Goal: Information Seeking & Learning: Learn about a topic

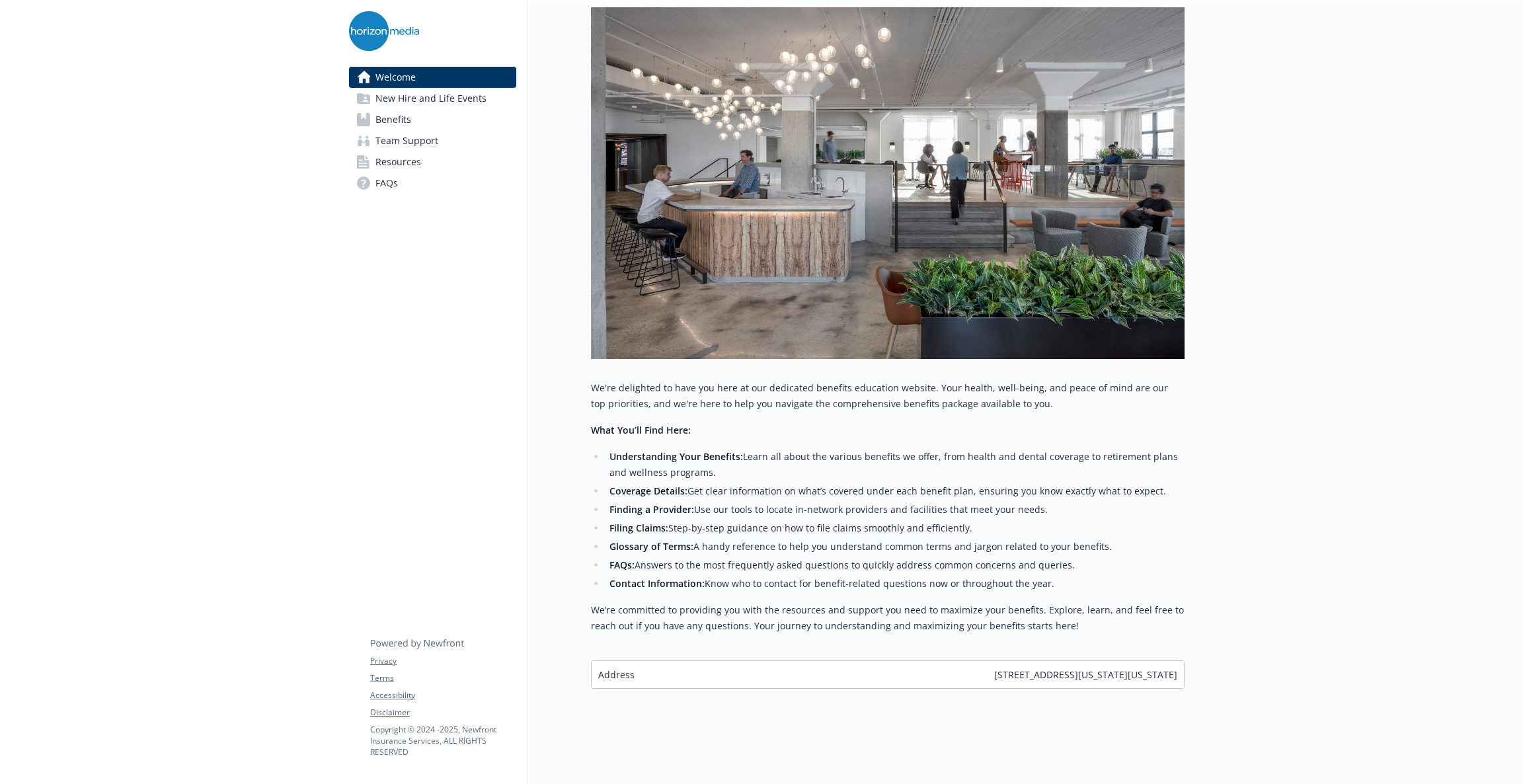
scroll to position [198, 0]
click at [420, 109] on link "Benefits" at bounding box center [432, 119] width 167 height 21
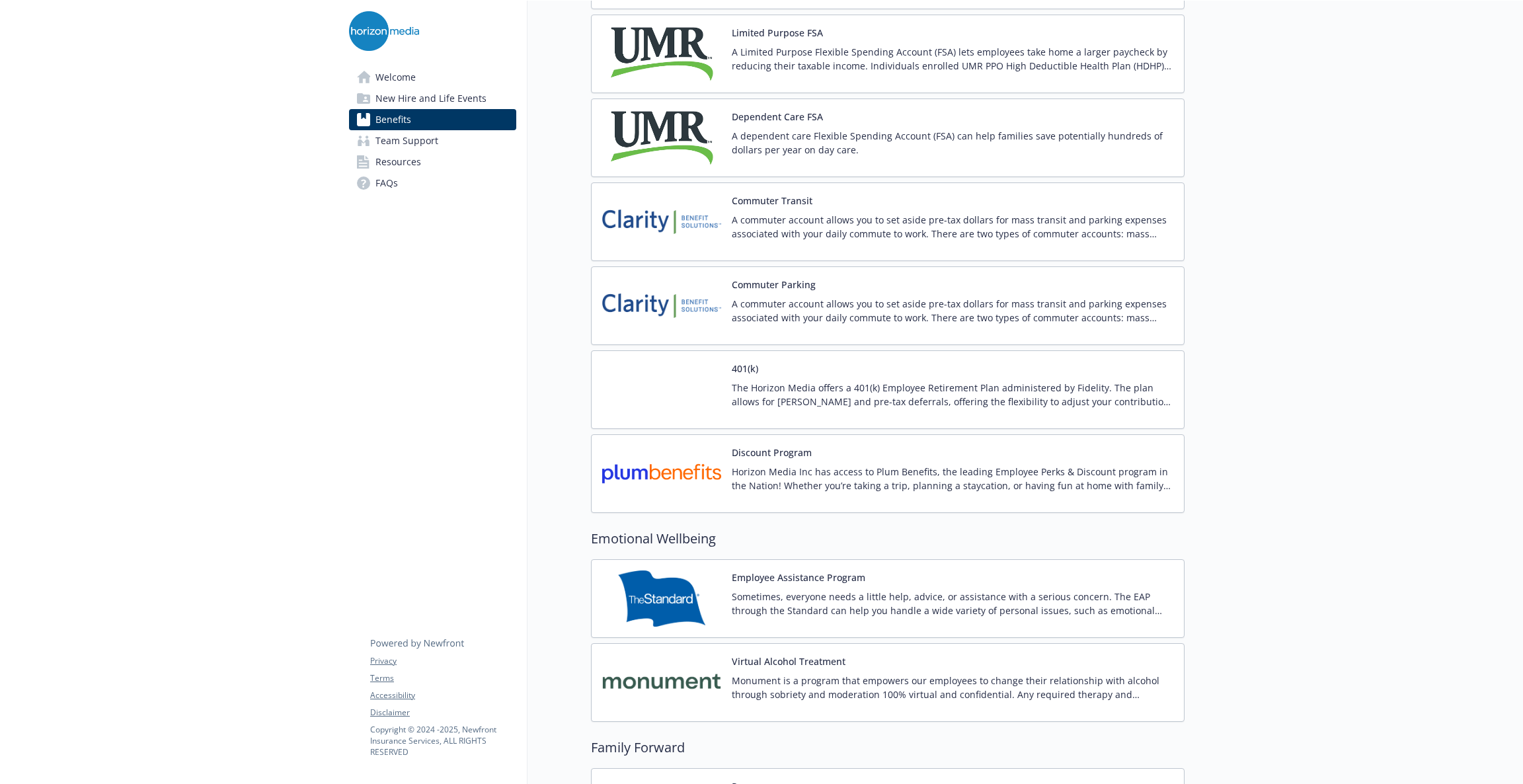
scroll to position [2180, 0]
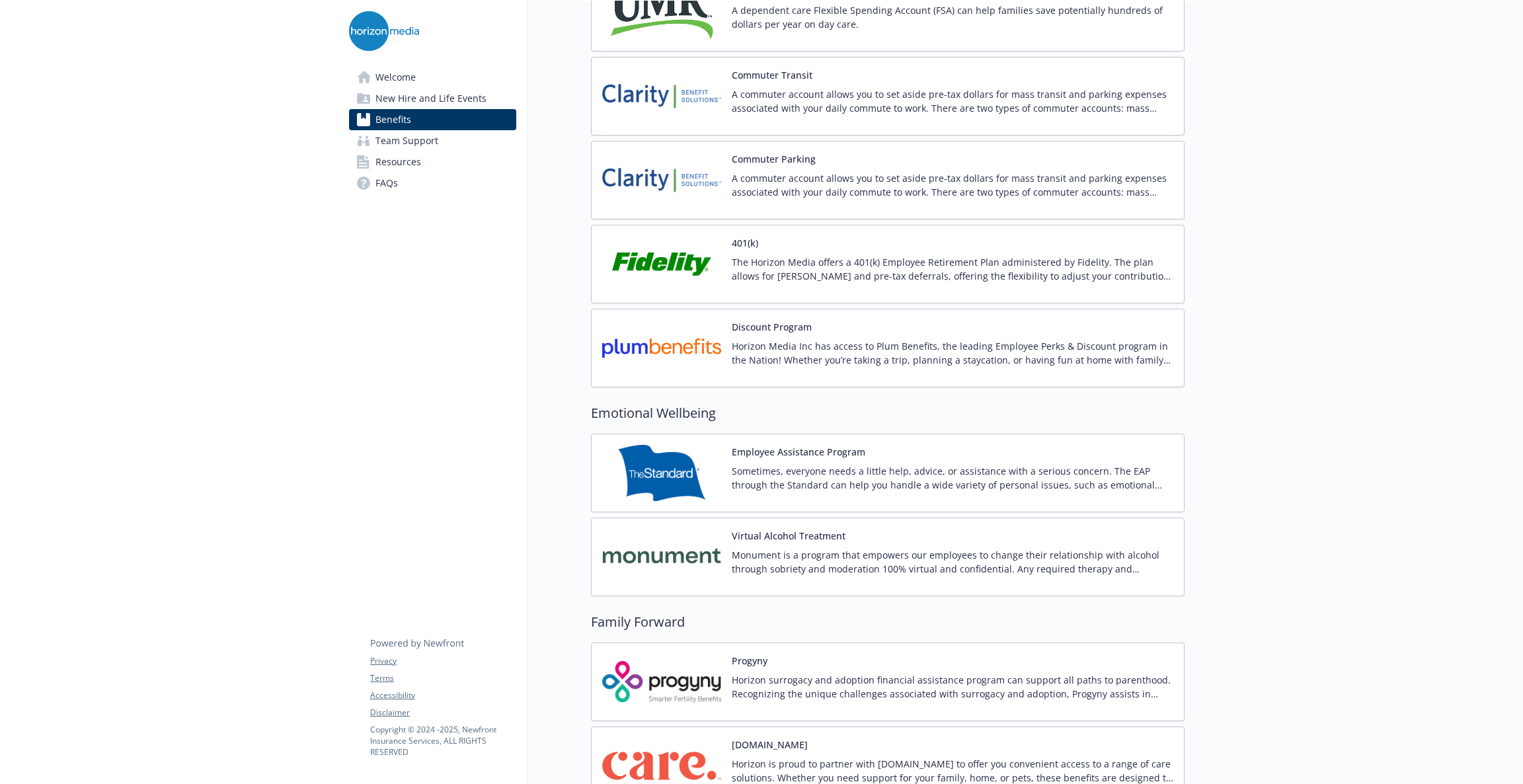
click at [870, 109] on p "A commuter account allows you to set aside pre-tax dollars for mass transit and…" at bounding box center [953, 101] width 441 height 28
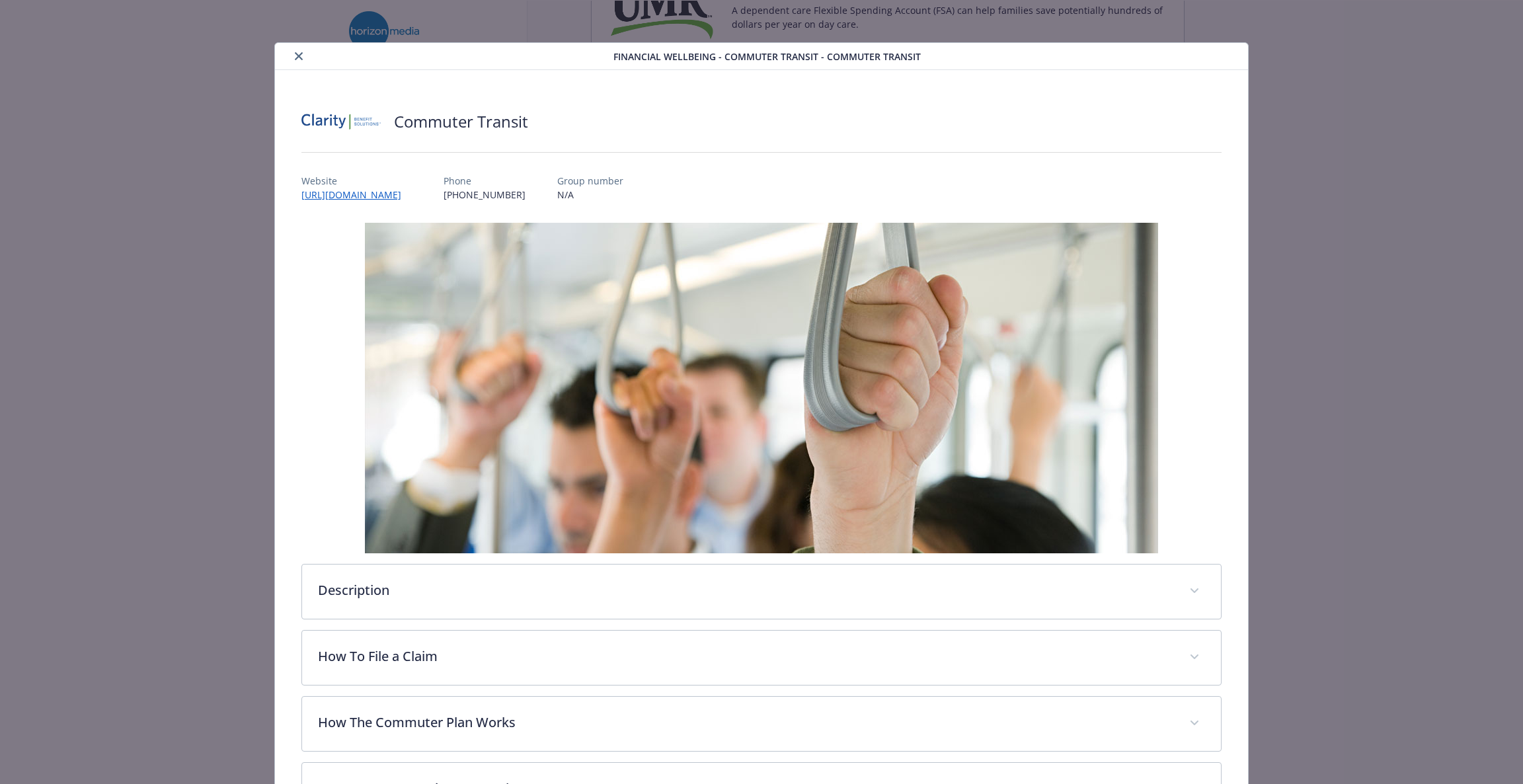
scroll to position [39, 0]
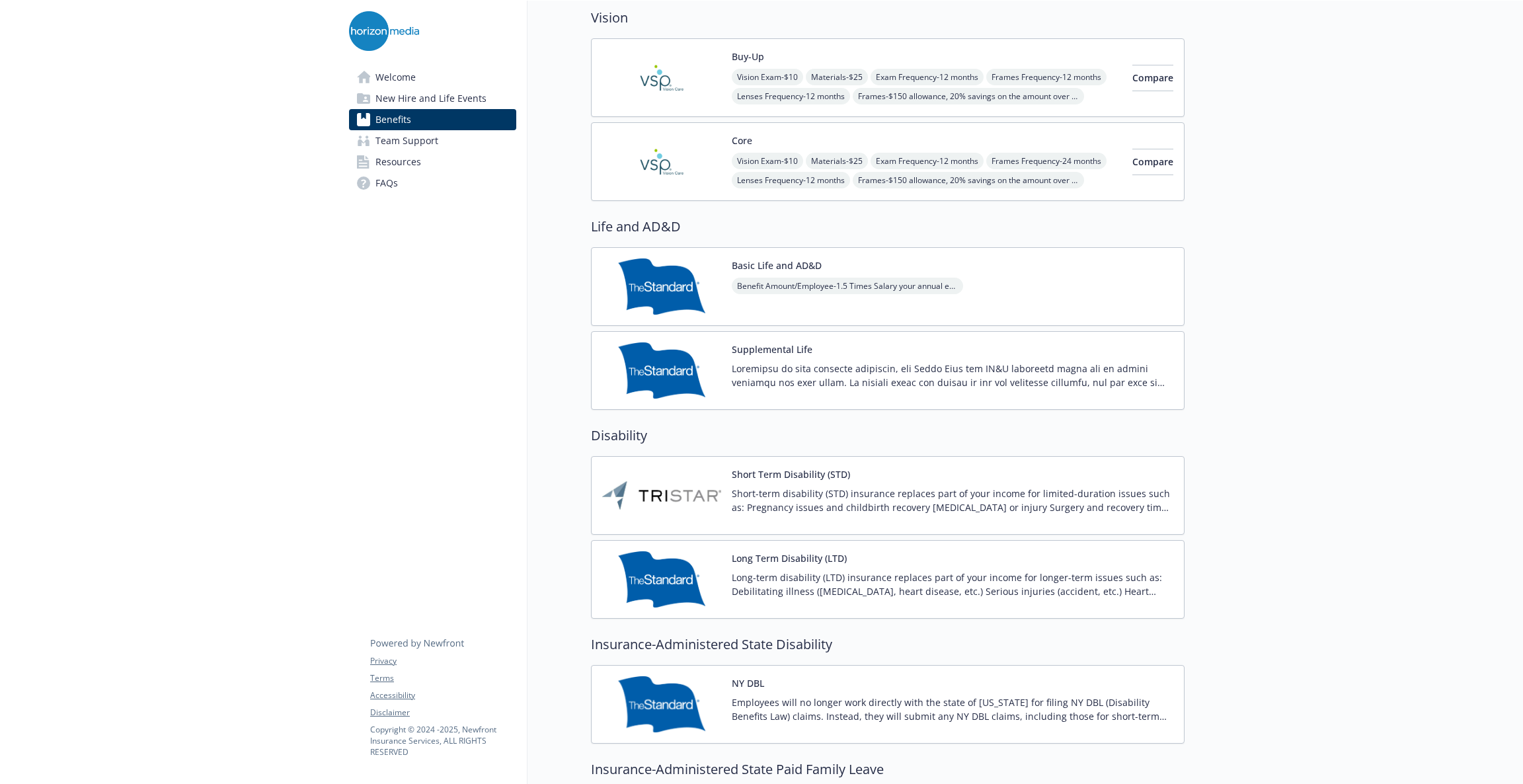
scroll to position [793, 0]
